Goal: Transaction & Acquisition: Subscribe to service/newsletter

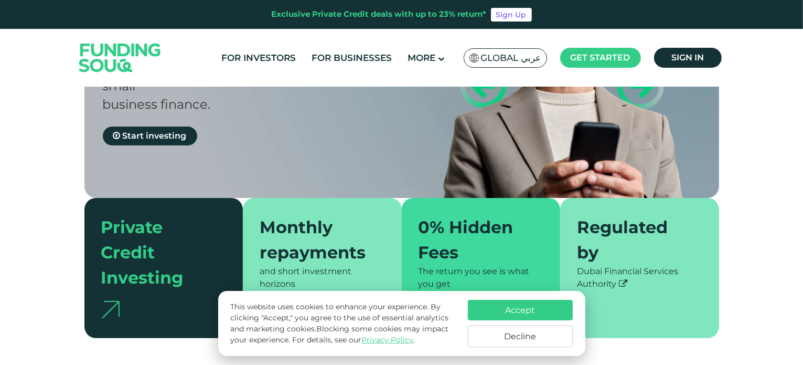
click at [513, 297] on div "This website uses cookies to enhance your experience. By clicking "Accept," you…" at bounding box center [401, 323] width 367 height 65
click at [514, 302] on button "Accept" at bounding box center [520, 310] width 105 height 20
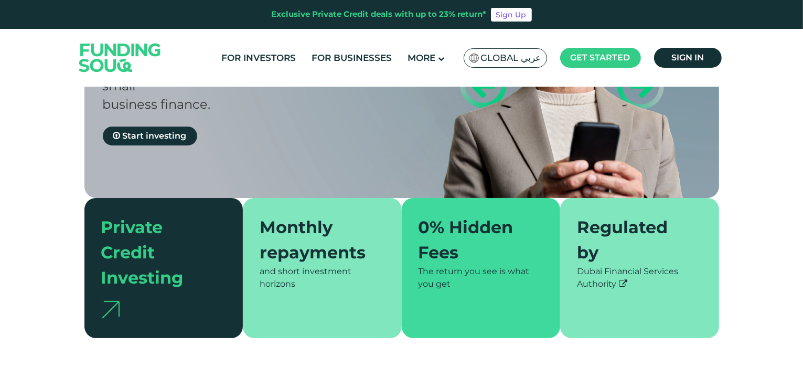
click at [171, 256] on div "Private Credit Investing" at bounding box center [157, 253] width 113 height 76
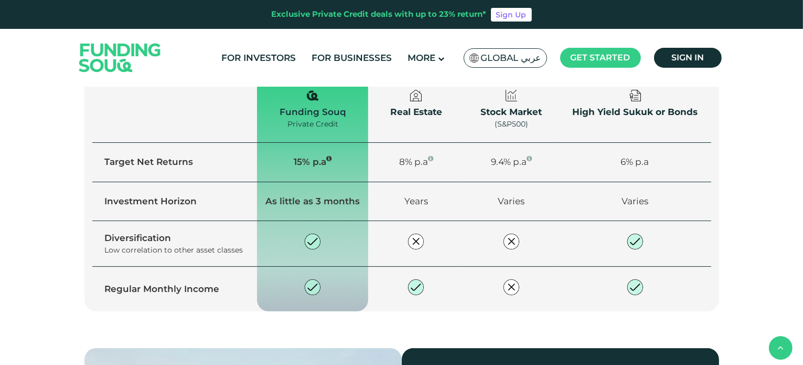
scroll to position [768, 0]
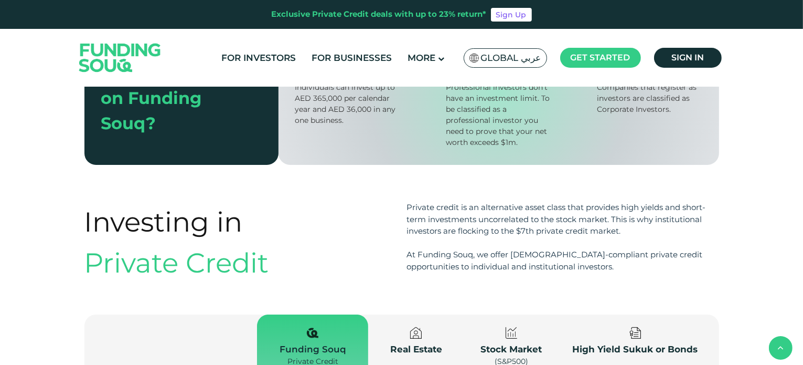
click at [233, 172] on span "Explore our opportunities" at bounding box center [177, 167] width 111 height 10
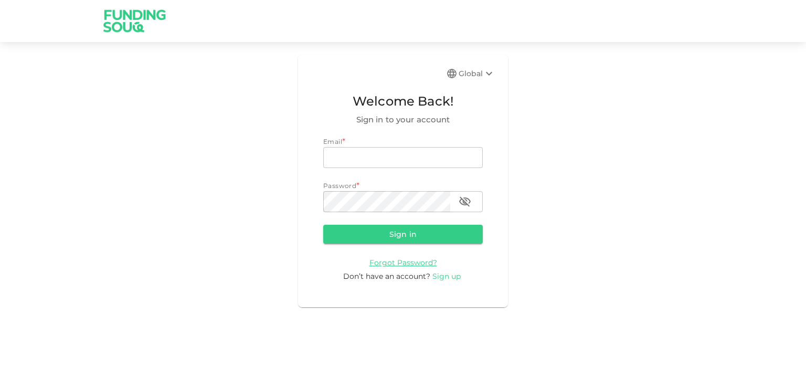
click at [444, 273] on span "Sign up" at bounding box center [446, 275] width 28 height 9
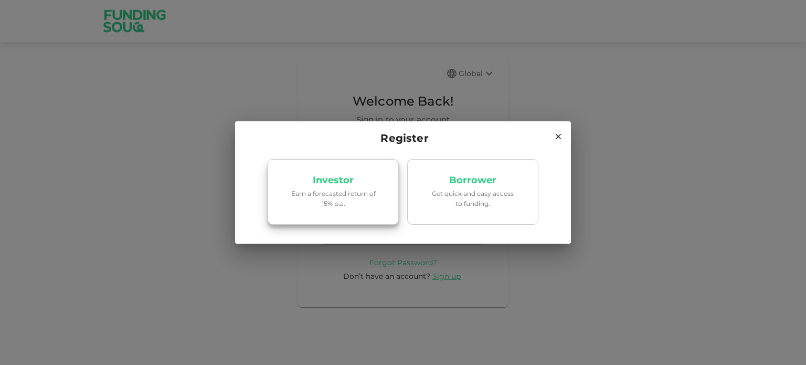
click at [373, 192] on p "Earn a forecasted return of 15% p.a." at bounding box center [333, 198] width 89 height 20
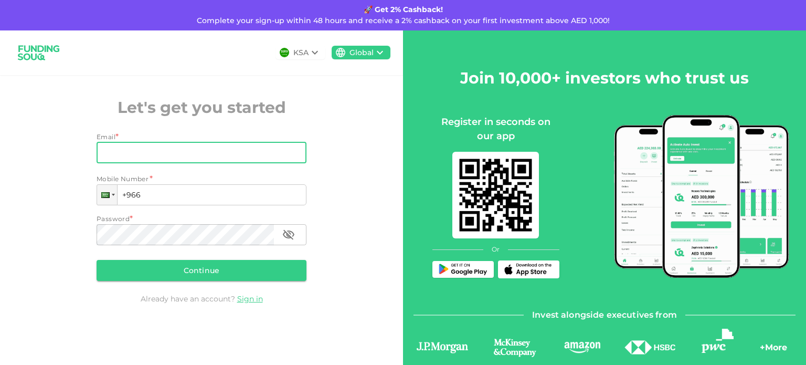
click at [165, 142] on input "Email" at bounding box center [196, 152] width 198 height 21
type input "[EMAIL_ADDRESS][DOMAIN_NAME]"
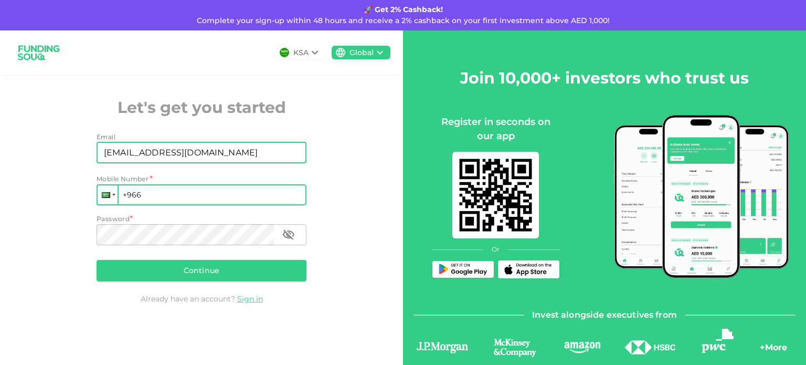
click at [100, 200] on div at bounding box center [108, 194] width 20 height 19
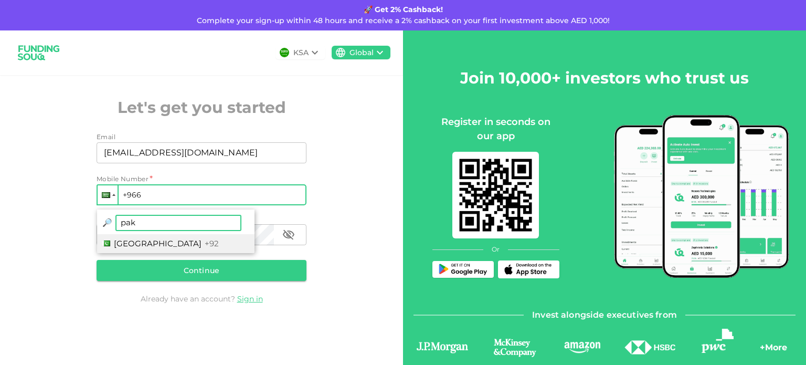
type input "pak"
click at [169, 234] on li "Pakistan +92" at bounding box center [175, 243] width 157 height 19
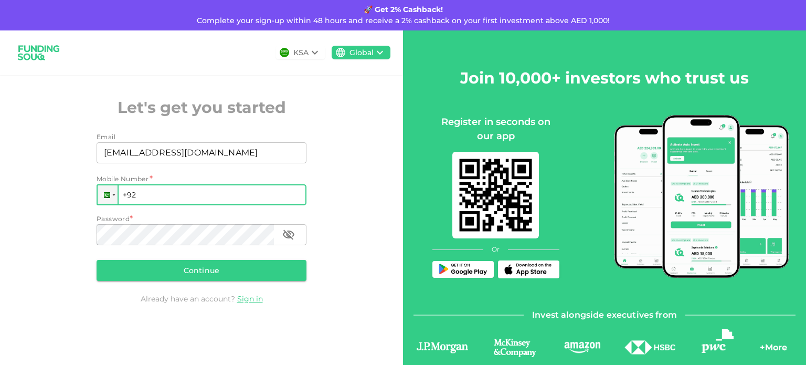
click at [186, 195] on input "+92" at bounding box center [202, 194] width 210 height 21
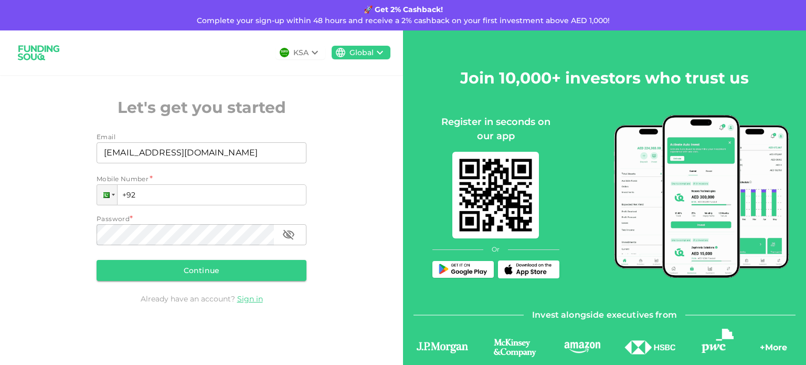
type input "[PHONE_NUMBER]"
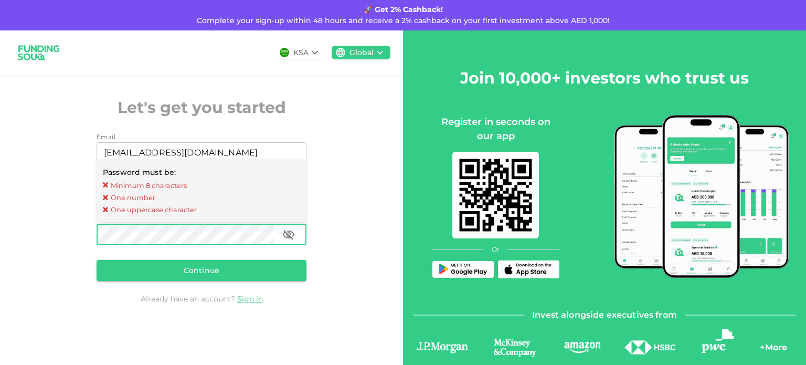
click at [344, 150] on div "KSA Global Let's get you started Email Email [EMAIL_ADDRESS][DOMAIN_NAME] Email…" at bounding box center [201, 182] width 403 height 305
